Goal: Task Accomplishment & Management: Complete application form

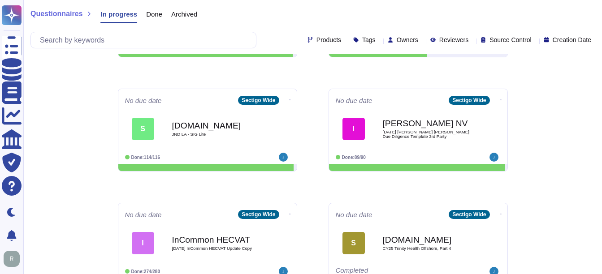
scroll to position [469, 0]
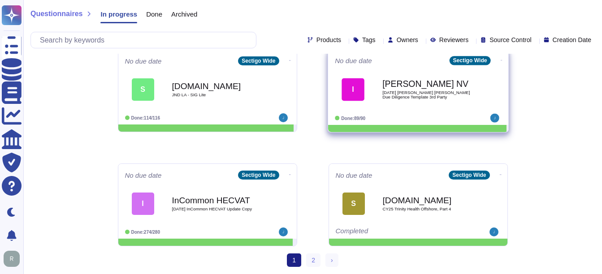
click at [432, 78] on div "[PERSON_NAME] NV [DATE] [PERSON_NAME] [PERSON_NAME] Due Diligence Template 3rd …" at bounding box center [427, 89] width 91 height 36
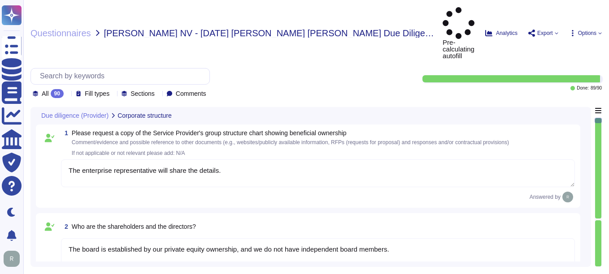
type textarea "The enterprise representative will share the details."
type textarea "The board is established by our private equity ownership, and we do not have in…"
type textarea "No"
type textarea "Sectigo offers a comprehensive range of products and services, including: 1. Di…"
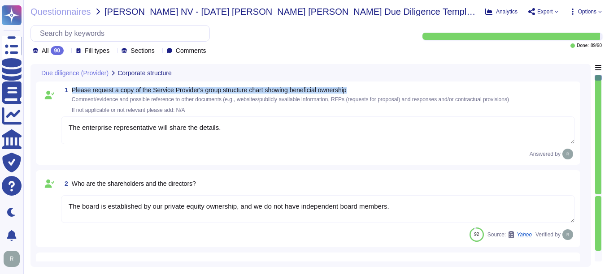
drag, startPoint x: 72, startPoint y: 89, endPoint x: 384, endPoint y: 91, distance: 312.5
click at [384, 91] on span "Please request a copy of the Service Provider's group structure chart showing b…" at bounding box center [290, 90] width 437 height 6
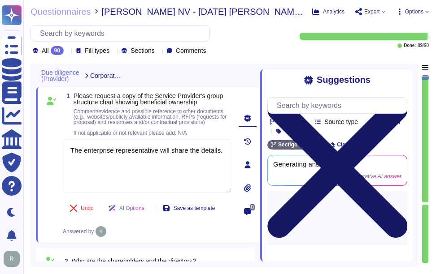
click at [404, 79] on icon at bounding box center [337, 168] width 140 height 187
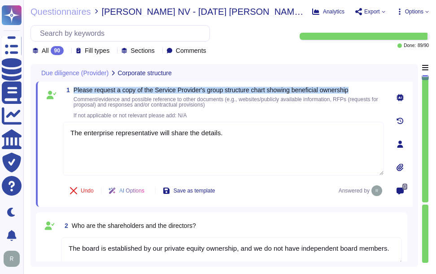
drag, startPoint x: 73, startPoint y: 90, endPoint x: 368, endPoint y: 90, distance: 295.0
click at [368, 90] on span "1 Please request a copy of the Service Provider's group structure chart showing…" at bounding box center [223, 102] width 321 height 31
